Goal: Find specific page/section: Find specific page/section

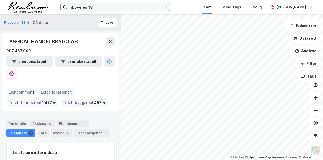
click at [103, 9] on input "fiboveien 18" at bounding box center [115, 7] width 96 height 8
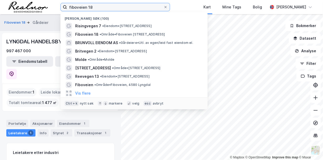
drag, startPoint x: 103, startPoint y: 9, endPoint x: 44, endPoint y: -6, distance: 60.3
click at [44, 0] on html "fiboveien 18 Nylige søk (100) Risingvegen 7 • Eiendom • [STREET_ADDRESS] • Områ…" at bounding box center [161, 80] width 323 height 160
type input "j"
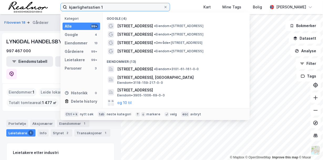
type input "kjærlighetsstien 1"
